Goal: Information Seeking & Learning: Learn about a topic

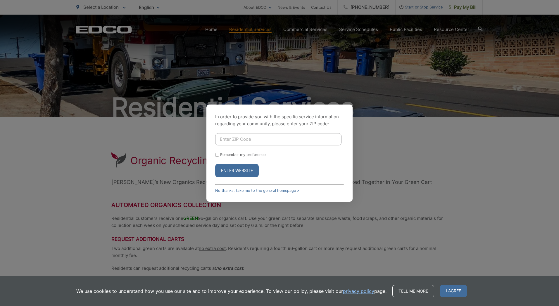
click at [406, 131] on div "In order to provide you with the specific service information regarding your co…" at bounding box center [279, 153] width 559 height 306
click at [200, 212] on div "In order to provide you with the specific service information regarding your co…" at bounding box center [279, 153] width 559 height 306
click at [243, 170] on button "Enter Website" at bounding box center [237, 170] width 44 height 13
click at [238, 171] on button "Enter Website" at bounding box center [237, 170] width 44 height 13
click at [251, 140] on input "Enter ZIP Code" at bounding box center [278, 139] width 126 height 12
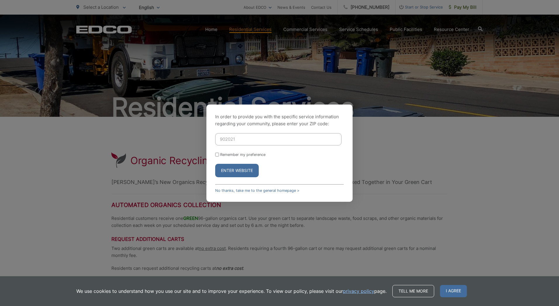
click at [215, 164] on button "Enter Website" at bounding box center [237, 170] width 44 height 13
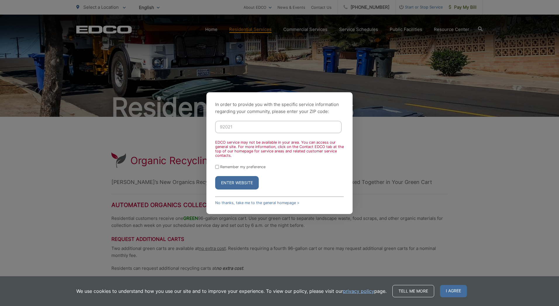
type input "92021"
click at [215, 176] on button "Enter Website" at bounding box center [237, 182] width 44 height 13
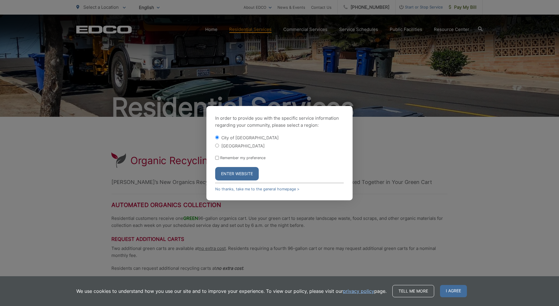
click at [228, 174] on button "Enter Website" at bounding box center [237, 173] width 44 height 13
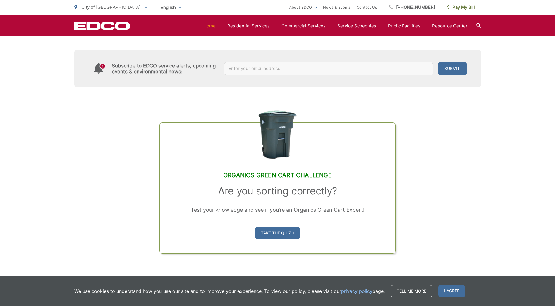
scroll to position [409, 0]
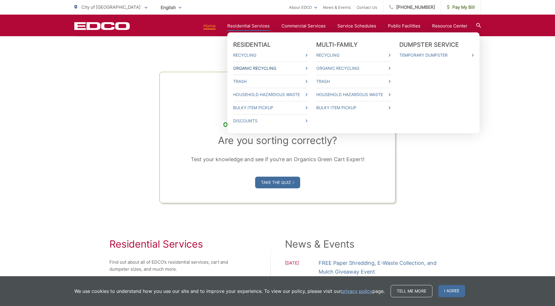
click at [307, 66] on span at bounding box center [306, 68] width 2 height 7
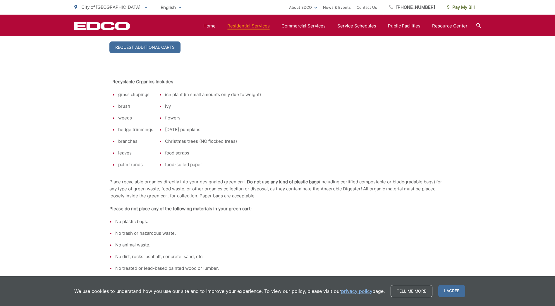
scroll to position [439, 0]
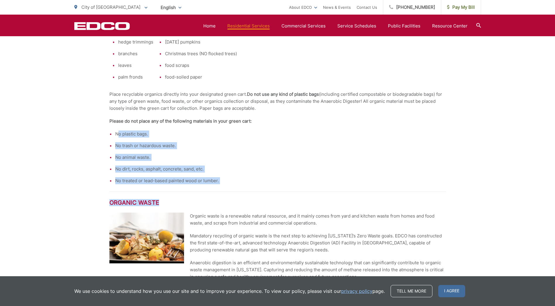
drag, startPoint x: 120, startPoint y: 129, endPoint x: 259, endPoint y: 187, distance: 151.1
click at [259, 187] on div "Recyclable Organics Includes grass clippings brush weeds hedge trimmings branch…" at bounding box center [277, 251] width 336 height 543
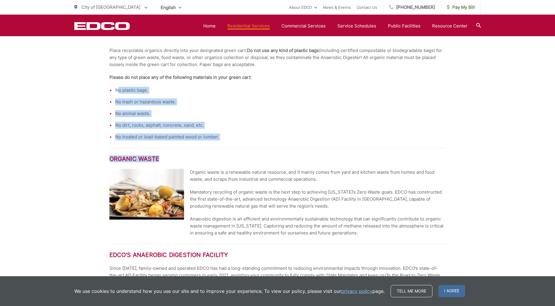
scroll to position [526, 0]
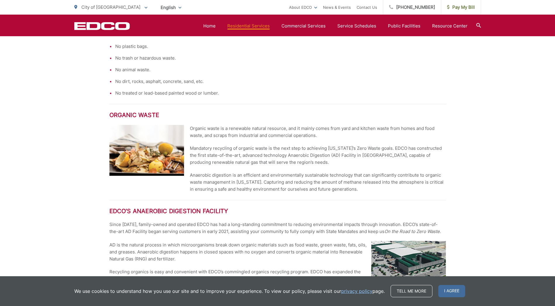
click at [258, 187] on p "Anaerobic digestion is an efficient and environmentally sustainable technology …" at bounding box center [318, 182] width 256 height 21
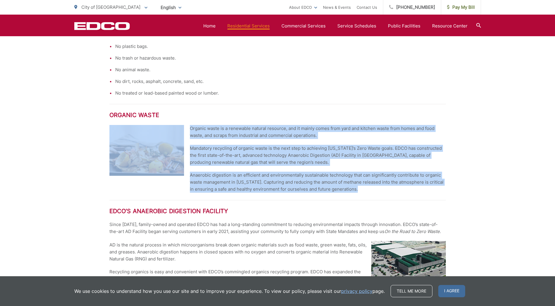
drag, startPoint x: 188, startPoint y: 128, endPoint x: 355, endPoint y: 188, distance: 177.4
click at [355, 188] on div "Organic waste is a renewable natural resource, and it mainly comes from yard an…" at bounding box center [277, 159] width 336 height 68
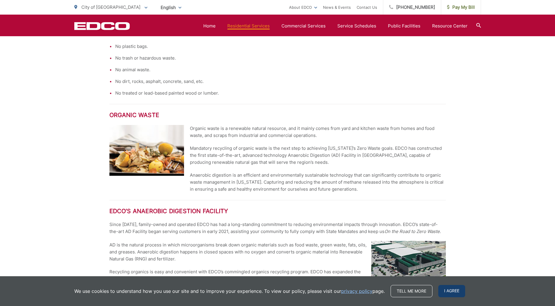
click at [446, 290] on span "I agree" at bounding box center [451, 291] width 27 height 12
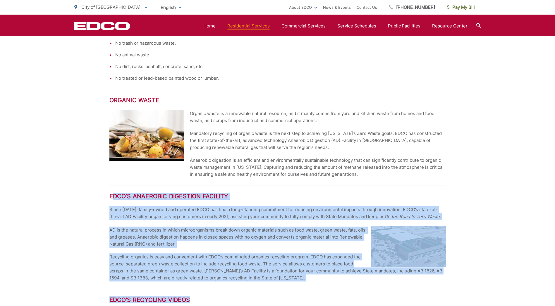
scroll to position [555, 0]
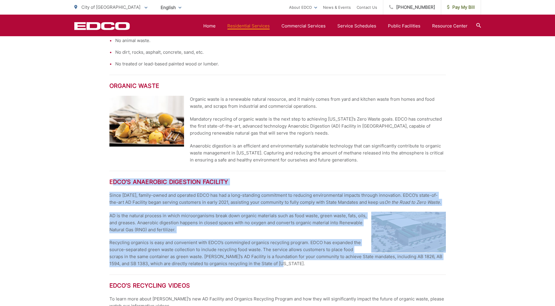
drag, startPoint x: 111, startPoint y: 212, endPoint x: 285, endPoint y: 262, distance: 180.9
click at [285, 262] on div "EDCO’s Anaerobic Digestion Facility Since 1967, family-owned and operated EDCO …" at bounding box center [277, 219] width 336 height 96
drag, startPoint x: 285, startPoint y: 262, endPoint x: 284, endPoint y: 265, distance: 3.3
click at [284, 265] on p "Recycling organics is easy and convenient with EDCO’s commingled organics recyc…" at bounding box center [277, 253] width 336 height 28
drag, startPoint x: 284, startPoint y: 266, endPoint x: 105, endPoint y: 183, distance: 197.0
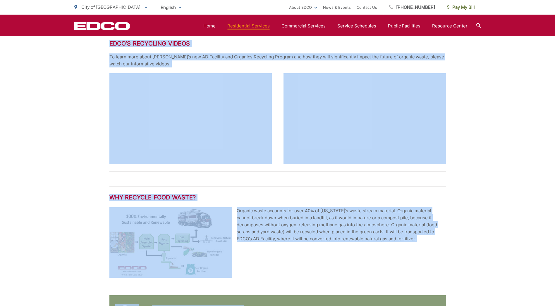
scroll to position [818, 0]
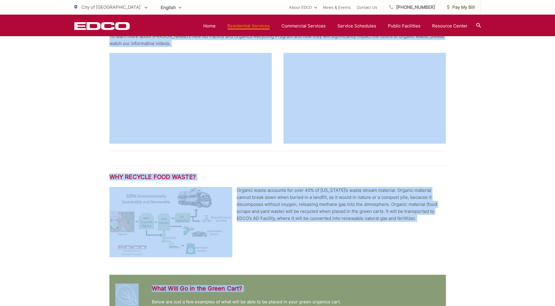
drag, startPoint x: 105, startPoint y: 183, endPoint x: 289, endPoint y: 288, distance: 212.2
click at [289, 288] on div "Organic Recycling EDCO’s New Organics Recycling Program will Collect Food Scrap…" at bounding box center [277, 56] width 555 height 1515
click at [108, 177] on div "Organic Recycling EDCO’s New Organics Recycling Program will Collect Food Scrap…" at bounding box center [277, 56] width 555 height 1515
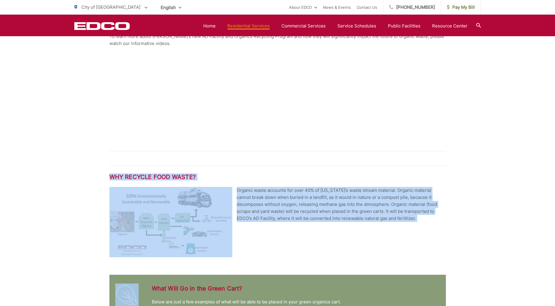
drag, startPoint x: 108, startPoint y: 177, endPoint x: 380, endPoint y: 217, distance: 275.1
click at [380, 217] on div "Organic Recycling EDCO’s New Organics Recycling Program will Collect Food Scrap…" at bounding box center [277, 56] width 555 height 1515
click at [380, 217] on p "Organic waste accounts for over 40% of California’s waste stream material. Orga…" at bounding box center [277, 204] width 336 height 35
drag, startPoint x: 388, startPoint y: 221, endPoint x: 106, endPoint y: 175, distance: 285.7
click at [106, 175] on div "Organic Recycling EDCO’s New Organics Recycling Program will Collect Food Scrap…" at bounding box center [277, 56] width 555 height 1515
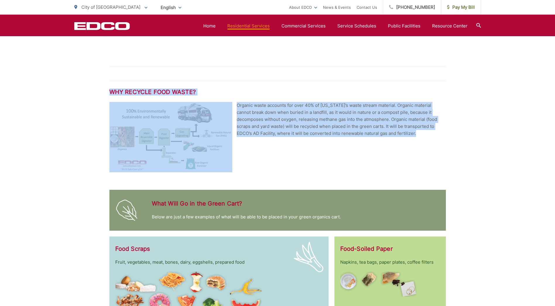
scroll to position [906, 0]
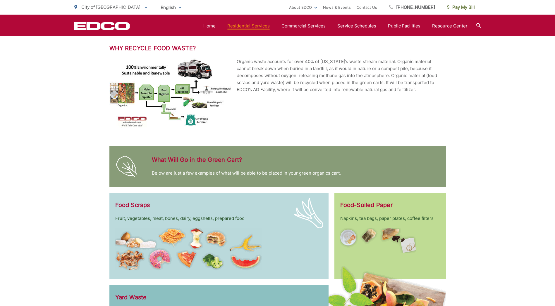
scroll to position [1023, 0]
